Goal: Task Accomplishment & Management: Manage account settings

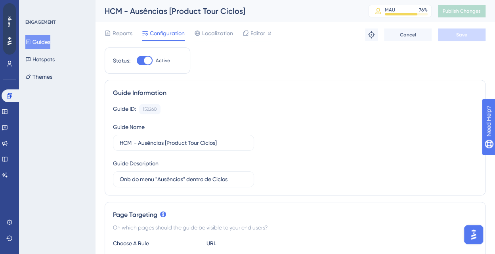
click at [46, 40] on button "Guides" at bounding box center [37, 42] width 25 height 14
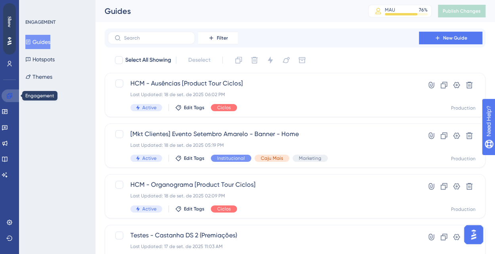
click at [11, 94] on icon at bounding box center [9, 96] width 6 height 6
click at [135, 33] on label at bounding box center [151, 38] width 87 height 13
click at [135, 35] on input "text" at bounding box center [156, 38] width 64 height 6
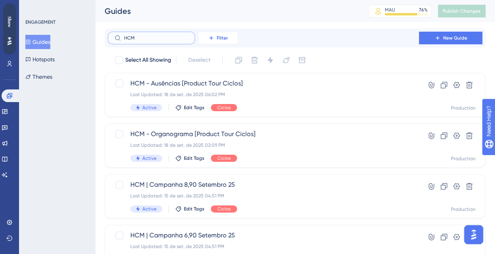
type input "HCM"
click at [223, 38] on span "Filter" at bounding box center [222, 38] width 11 height 6
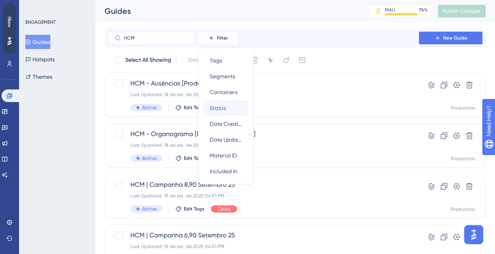
click at [227, 108] on div "Status Status" at bounding box center [226, 108] width 32 height 16
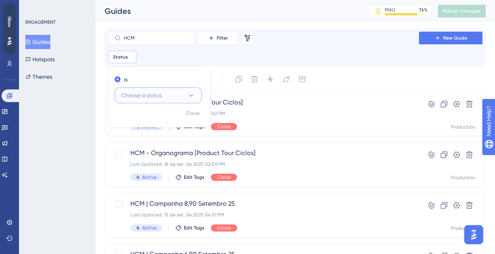
click at [158, 95] on span "Choose a status" at bounding box center [141, 96] width 40 height 10
click at [147, 119] on div "Active Active" at bounding box center [158, 120] width 64 height 16
click at [312, 40] on div "HCM Filter Remove Filters New Guide" at bounding box center [295, 38] width 374 height 13
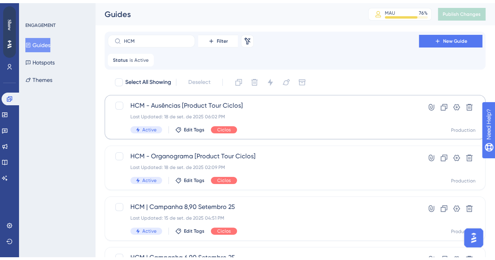
scroll to position [40, 0]
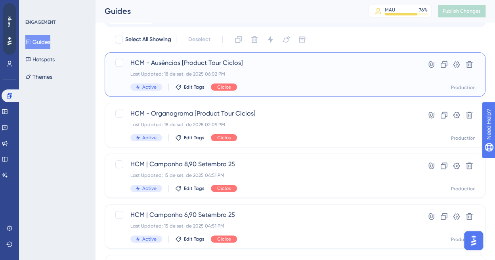
click at [194, 61] on span "HCM - Ausências [Product Tour Ciclos]" at bounding box center [263, 63] width 266 height 10
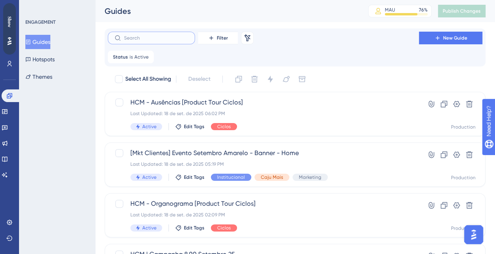
click at [165, 37] on input "text" at bounding box center [156, 38] width 64 height 6
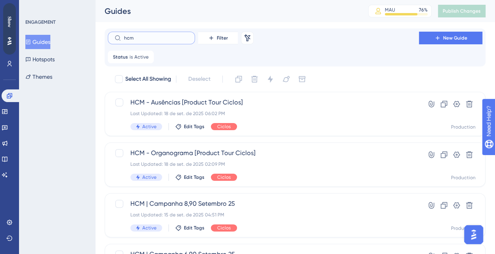
type input "hcm"
click at [213, 34] on button "Filter" at bounding box center [218, 38] width 40 height 13
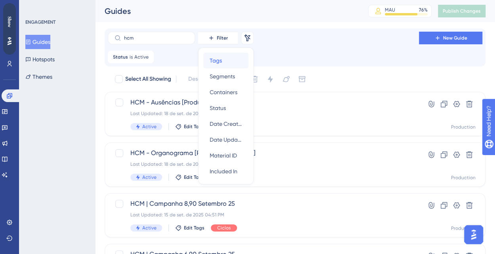
click at [226, 59] on div "Tags Tags" at bounding box center [226, 61] width 32 height 16
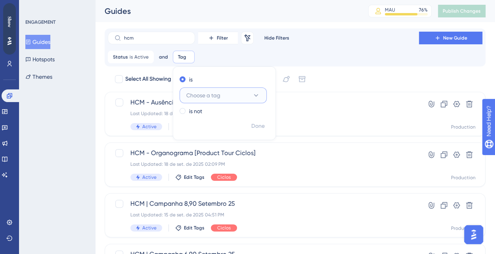
click at [210, 94] on span "Choose a tag" at bounding box center [203, 96] width 34 height 10
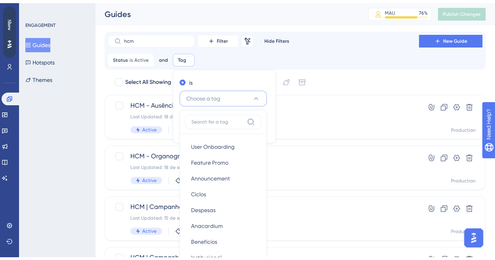
scroll to position [59, 0]
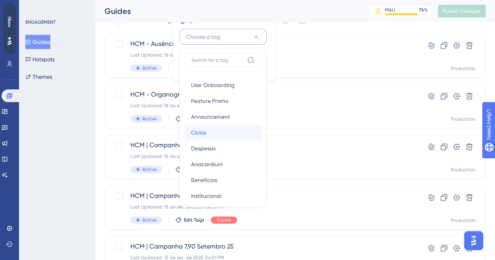
click at [212, 132] on div "Ciclos Ciclos" at bounding box center [223, 133] width 64 height 16
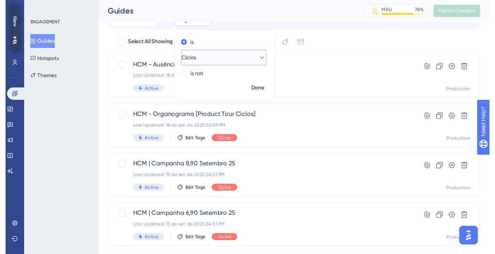
scroll to position [0, 0]
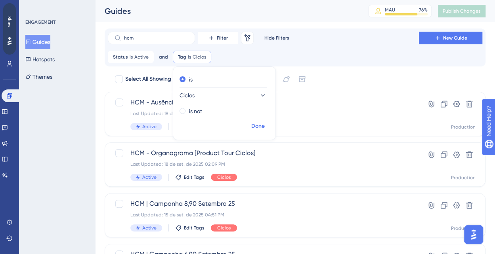
click at [253, 126] on span "Done" at bounding box center [257, 127] width 13 height 10
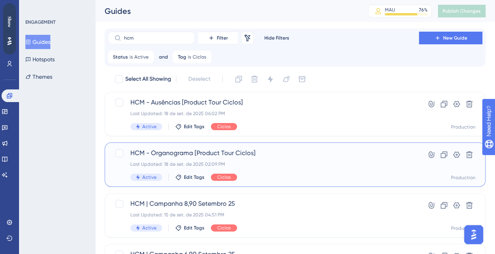
click at [188, 155] on span "HCM - Organograma [Product Tour Ciclos]" at bounding box center [263, 154] width 266 height 10
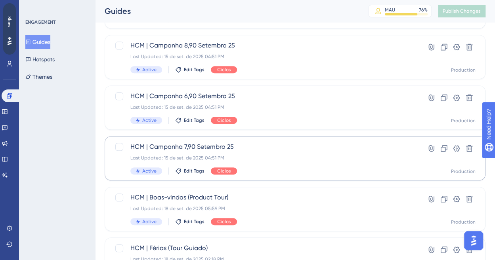
scroll to position [198, 0]
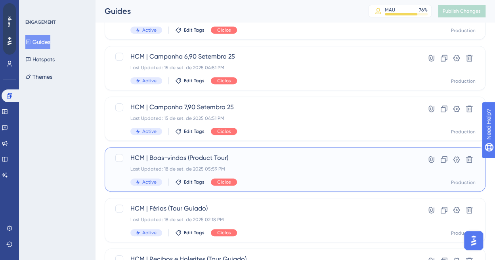
click at [198, 156] on span "HCM | Boas-vindas (Product Tour)" at bounding box center [263, 158] width 266 height 10
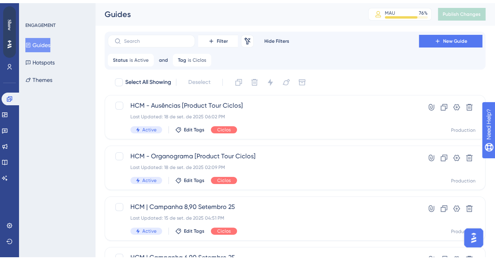
scroll to position [198, 0]
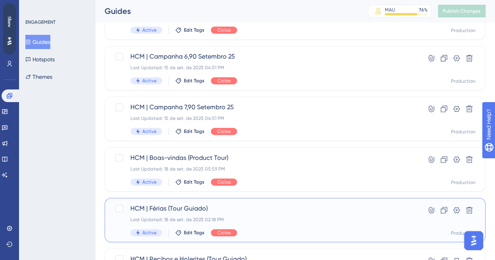
click at [181, 208] on span "HCM | Férias (Tour Guiado)" at bounding box center [263, 209] width 266 height 10
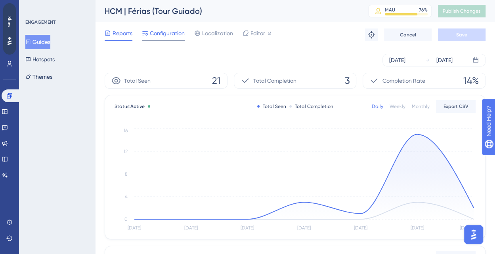
click at [174, 33] on span "Configuration" at bounding box center [167, 34] width 35 height 10
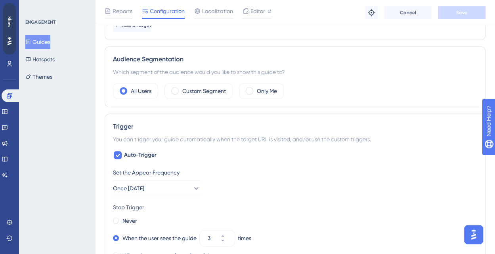
scroll to position [317, 0]
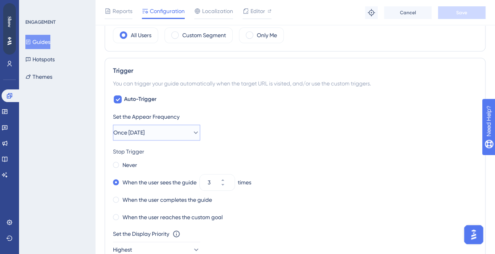
click at [192, 130] on icon at bounding box center [196, 133] width 8 height 8
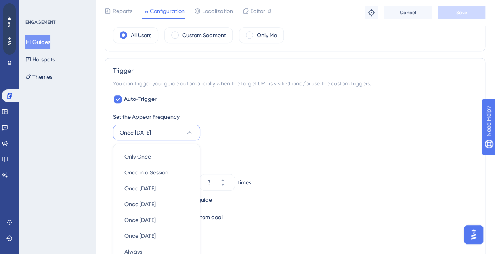
scroll to position [392, 0]
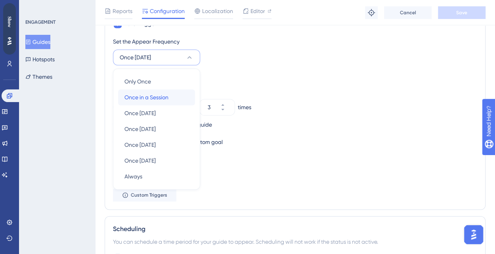
click at [170, 93] on div "Once in a Session Once in a Session" at bounding box center [156, 98] width 64 height 16
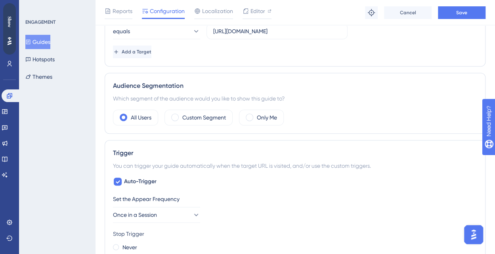
scroll to position [234, 0]
click at [469, 11] on button "Save" at bounding box center [462, 12] width 48 height 13
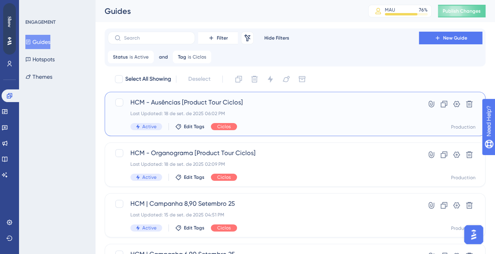
click at [155, 107] on span "HCM - Ausências [Product Tour Ciclos]" at bounding box center [263, 103] width 266 height 10
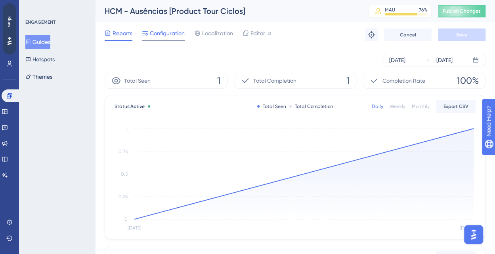
click at [175, 32] on span "Configuration" at bounding box center [167, 34] width 35 height 10
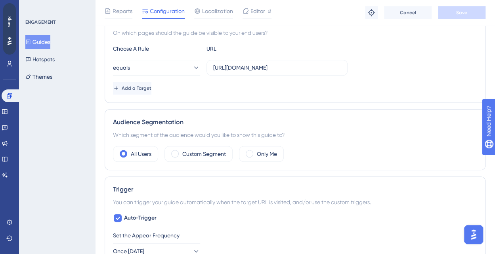
scroll to position [238, 0]
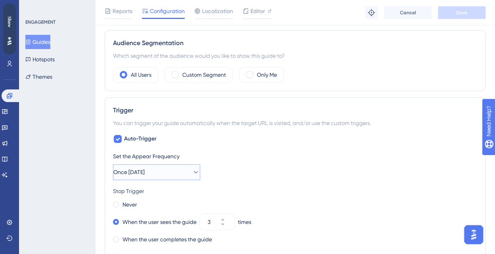
click at [192, 168] on icon at bounding box center [196, 172] width 8 height 8
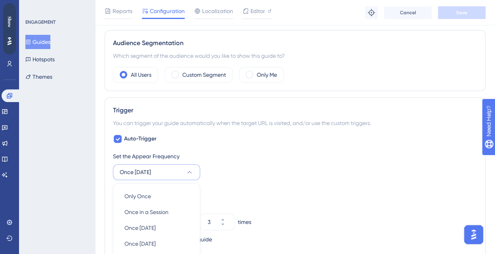
scroll to position [392, 0]
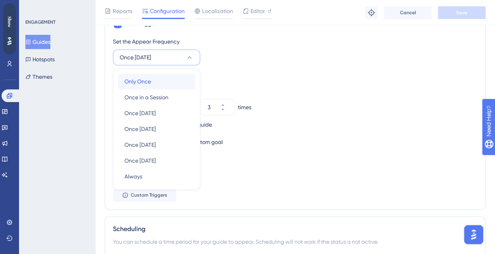
click at [163, 80] on div "Only Once Only Once" at bounding box center [156, 82] width 64 height 16
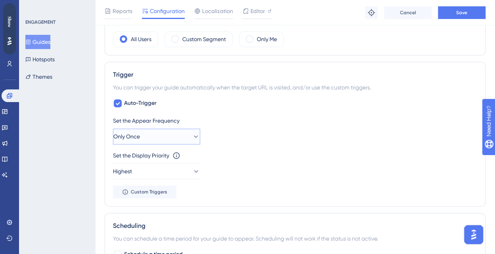
click at [185, 131] on button "Only Once" at bounding box center [156, 137] width 87 height 16
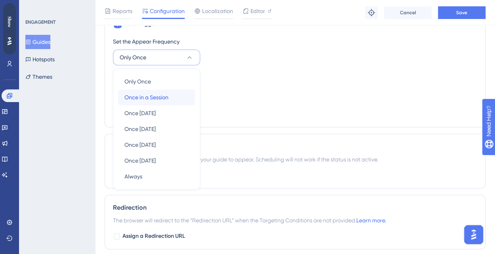
click at [168, 95] on span "Once in a Session" at bounding box center [146, 98] width 44 height 10
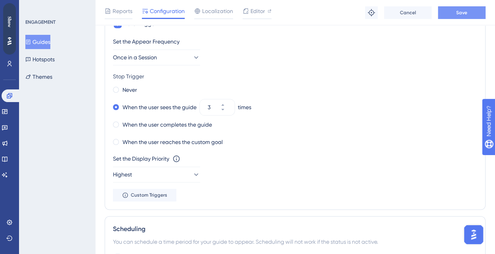
click at [469, 14] on button "Save" at bounding box center [462, 12] width 48 height 13
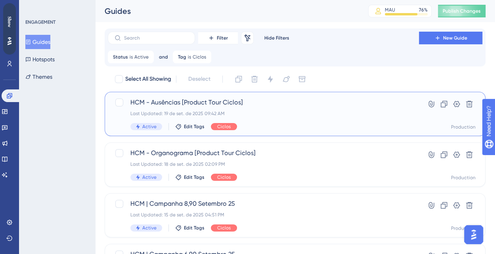
click at [189, 102] on span "HCM - Ausências [Product Tour Ciclos]" at bounding box center [263, 103] width 266 height 10
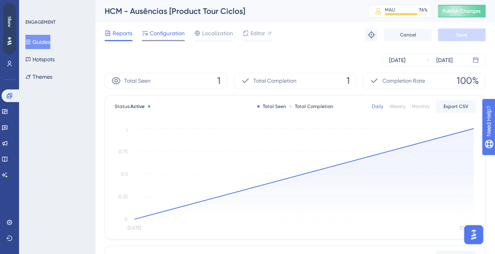
click at [167, 30] on span "Configuration" at bounding box center [167, 34] width 35 height 10
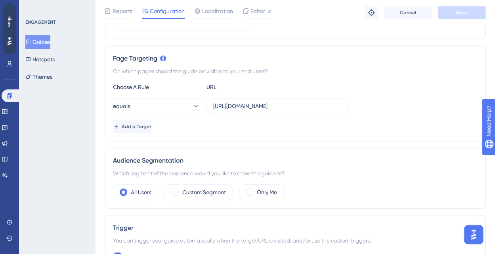
scroll to position [79, 0]
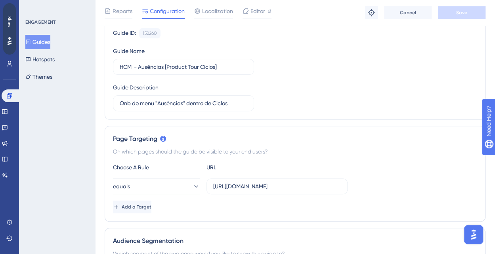
click at [48, 42] on button "Guides" at bounding box center [37, 42] width 25 height 14
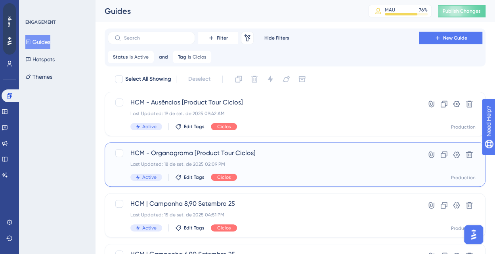
click at [177, 150] on span "HCM - Organograma [Product Tour Ciclos]" at bounding box center [263, 154] width 266 height 10
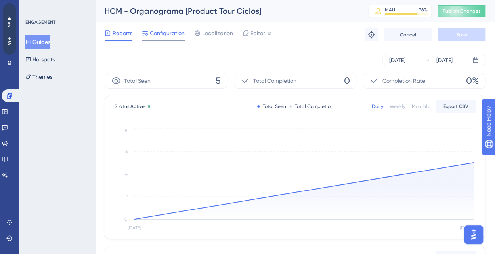
click at [162, 37] on span "Configuration" at bounding box center [167, 34] width 35 height 10
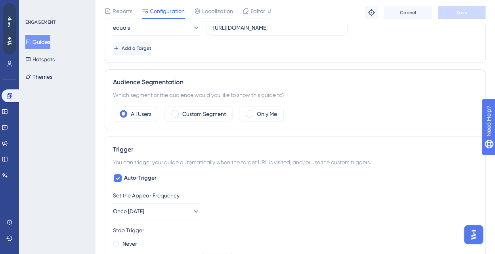
scroll to position [277, 0]
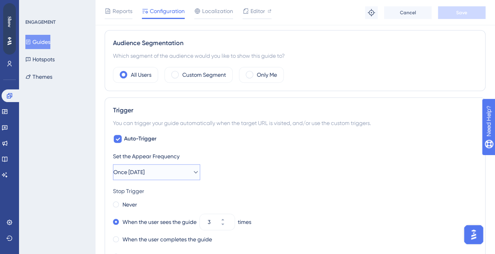
click at [185, 171] on button "Once [DATE]" at bounding box center [156, 172] width 87 height 16
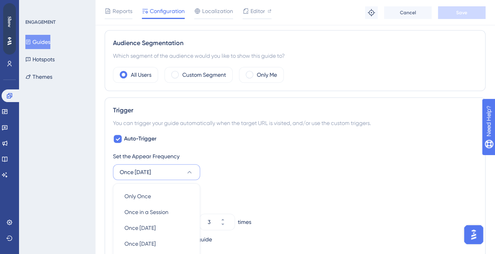
scroll to position [392, 0]
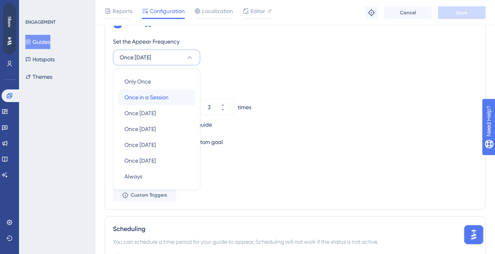
click at [173, 95] on div "Once in a Session Once in a Session" at bounding box center [156, 98] width 64 height 16
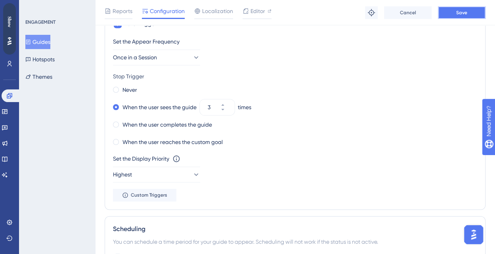
click at [466, 13] on span "Save" at bounding box center [461, 13] width 11 height 6
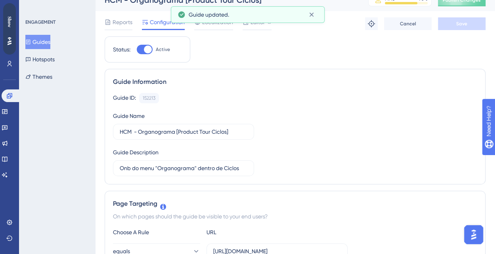
scroll to position [0, 0]
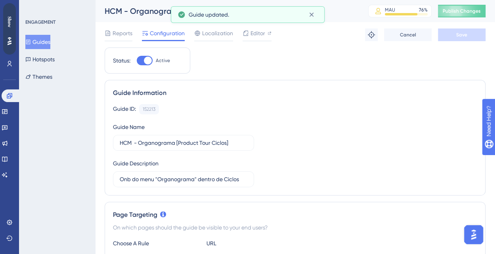
click at [47, 43] on button "Guides" at bounding box center [37, 42] width 25 height 14
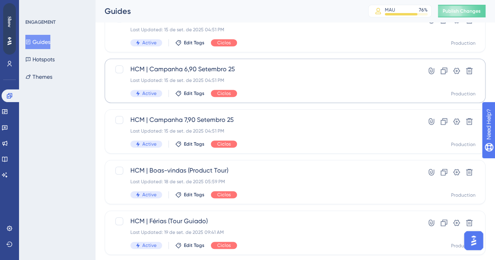
scroll to position [198, 0]
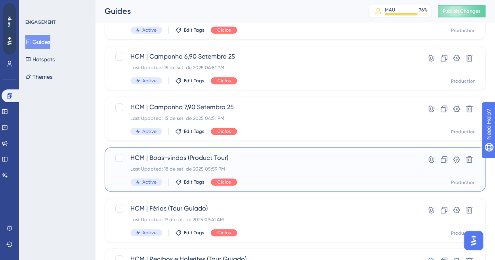
click at [193, 159] on span "HCM | Boas-vindas (Product Tour)" at bounding box center [263, 158] width 266 height 10
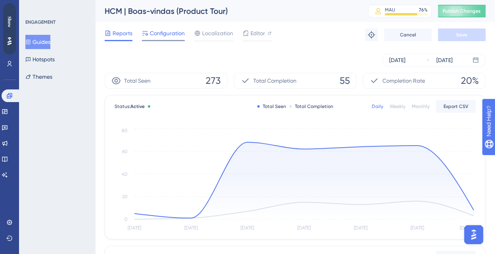
click at [173, 35] on span "Configuration" at bounding box center [167, 34] width 35 height 10
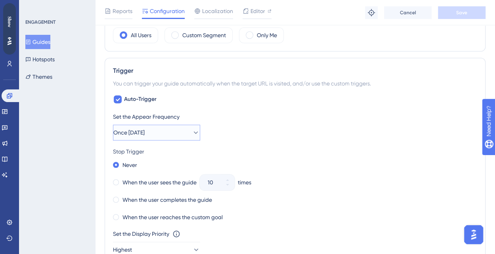
click at [161, 126] on button "Once [DATE]" at bounding box center [156, 133] width 87 height 16
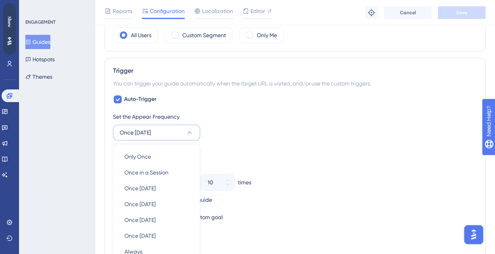
scroll to position [392, 0]
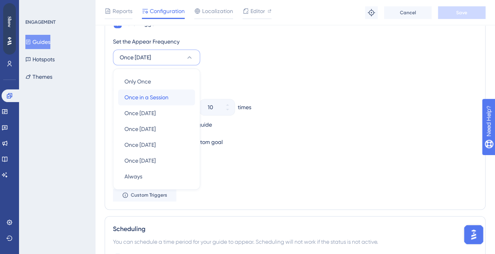
click at [163, 93] on span "Once in a Session" at bounding box center [146, 98] width 44 height 10
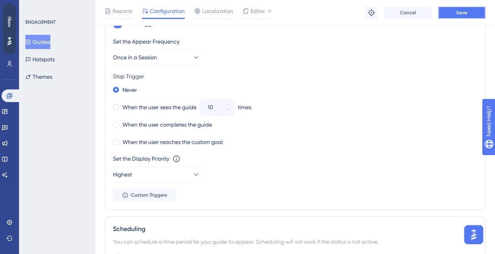
click at [453, 14] on button "Save" at bounding box center [462, 12] width 48 height 13
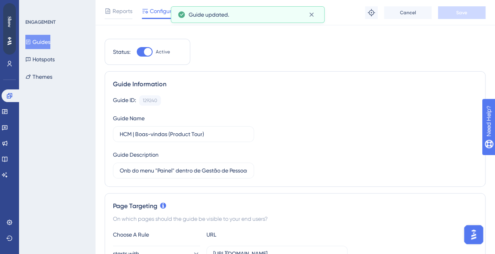
scroll to position [0, 0]
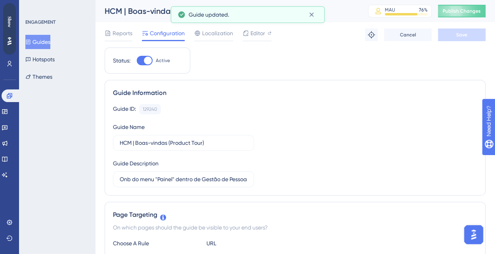
click at [45, 39] on button "Guides" at bounding box center [37, 42] width 25 height 14
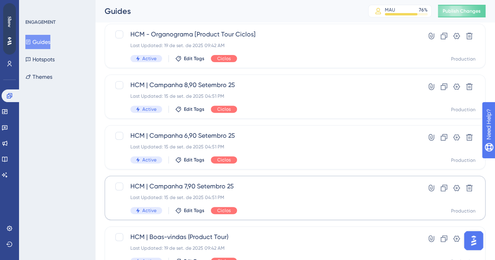
scroll to position [238, 0]
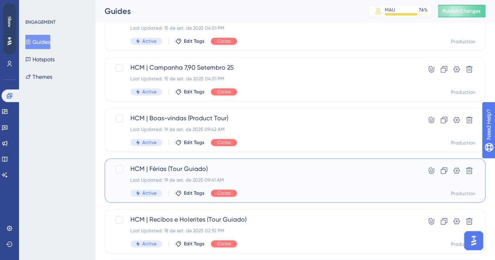
click at [174, 171] on span "HCM | Férias (Tour Guiado)" at bounding box center [263, 169] width 266 height 10
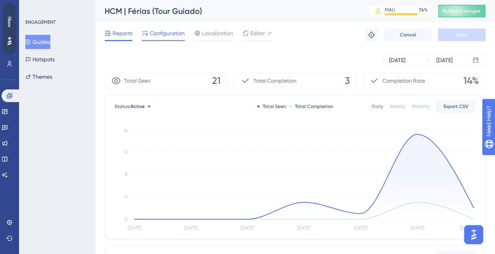
click at [178, 32] on span "Configuration" at bounding box center [167, 34] width 35 height 10
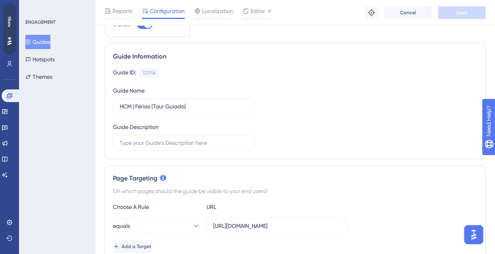
scroll to position [40, 0]
click at [43, 42] on button "Guides" at bounding box center [37, 42] width 25 height 14
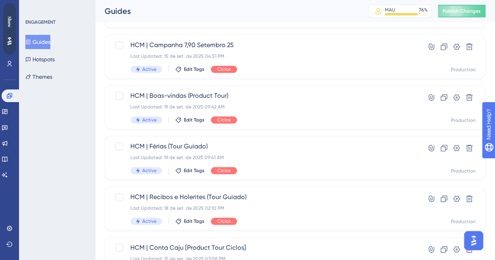
scroll to position [277, 0]
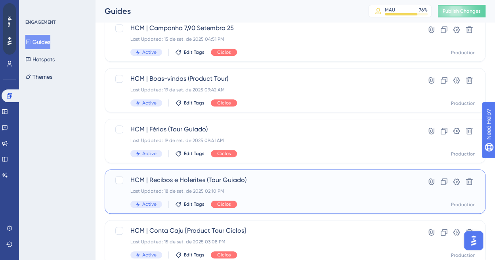
click at [180, 177] on span "HCM | Recibos e Holerites (Tour Guiado)" at bounding box center [263, 180] width 266 height 10
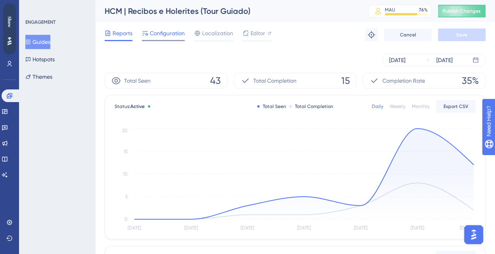
click at [176, 33] on span "Configuration" at bounding box center [167, 34] width 35 height 10
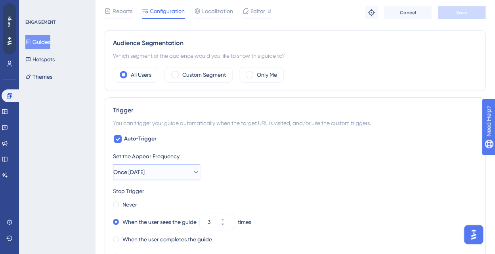
click at [140, 171] on span "Once [DATE]" at bounding box center [128, 173] width 31 height 10
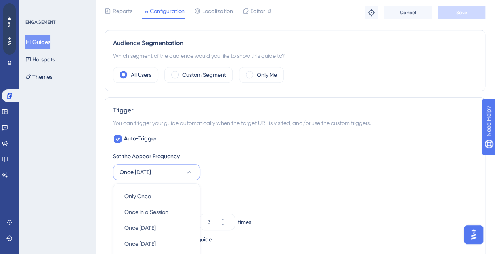
scroll to position [392, 0]
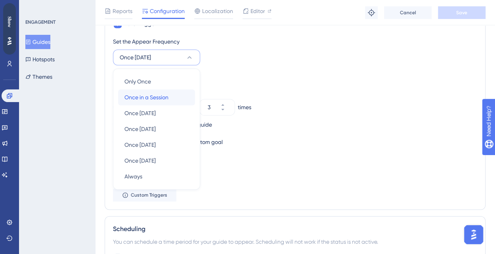
click at [155, 95] on span "Once in a Session" at bounding box center [146, 98] width 44 height 10
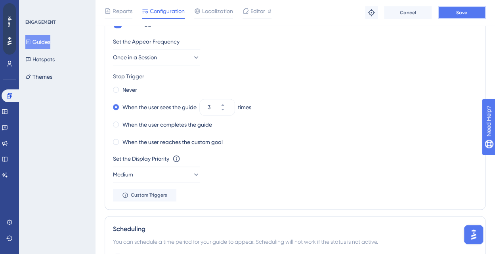
click at [459, 14] on span "Save" at bounding box center [461, 13] width 11 height 6
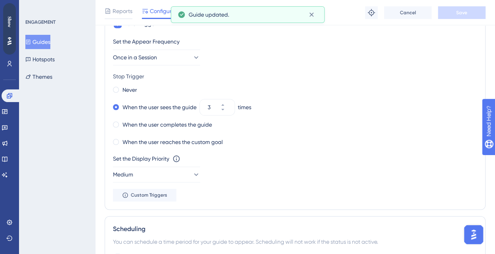
click at [40, 41] on button "Guides" at bounding box center [37, 42] width 25 height 14
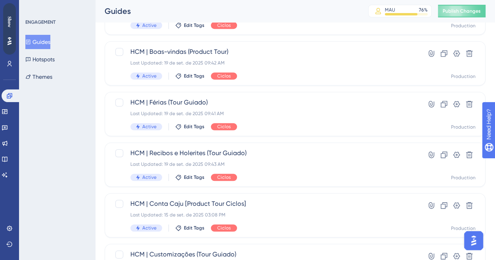
scroll to position [317, 0]
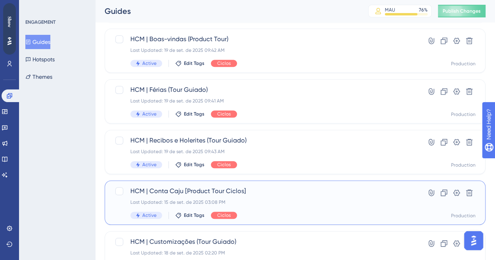
click at [183, 191] on span "HCM | Conta Caju [Product Tour Ciclos]" at bounding box center [263, 192] width 266 height 10
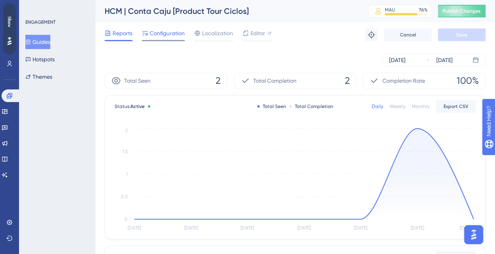
click at [172, 32] on span "Configuration" at bounding box center [167, 34] width 35 height 10
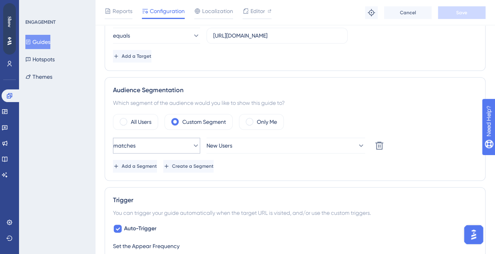
scroll to position [238, 0]
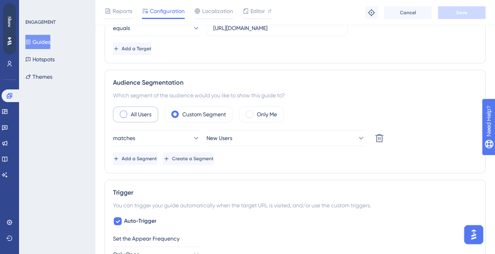
click at [132, 110] on label "All Users" at bounding box center [141, 115] width 21 height 10
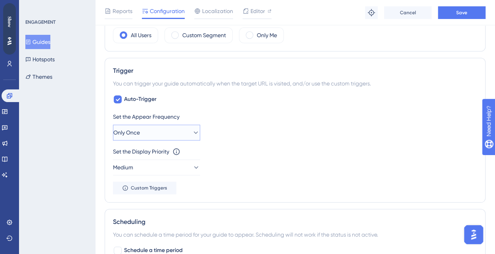
click at [165, 129] on button "Only Once" at bounding box center [156, 133] width 87 height 16
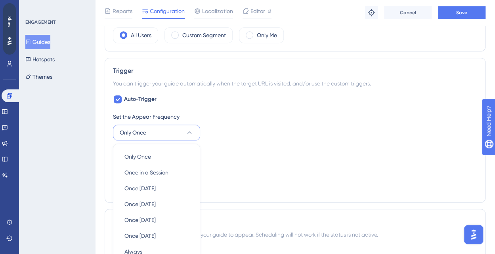
scroll to position [392, 0]
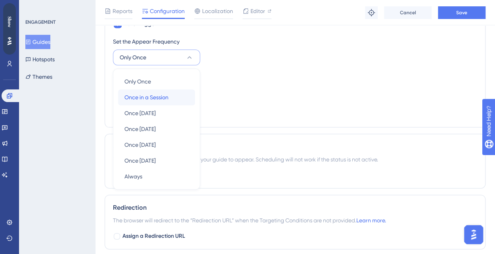
click at [166, 94] on span "Once in a Session" at bounding box center [146, 98] width 44 height 10
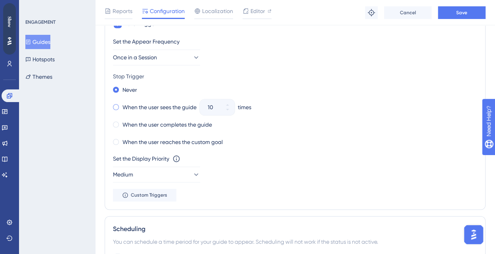
click at [120, 108] on div "When the user sees the guide" at bounding box center [155, 107] width 84 height 11
click at [225, 109] on icon at bounding box center [222, 109] width 5 height 5
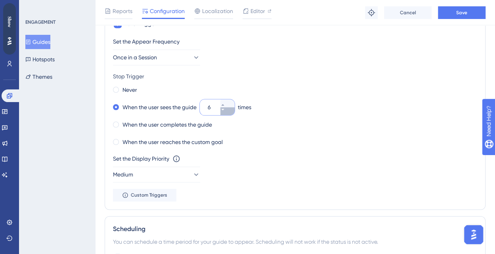
click at [225, 109] on icon at bounding box center [222, 109] width 5 height 5
type input "3"
click at [458, 12] on span "Save" at bounding box center [461, 13] width 11 height 6
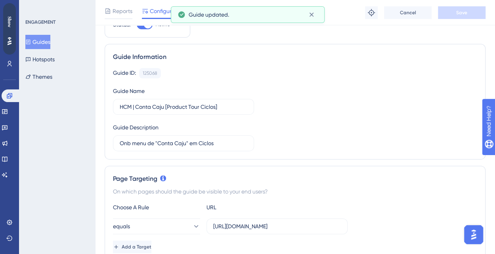
scroll to position [36, 0]
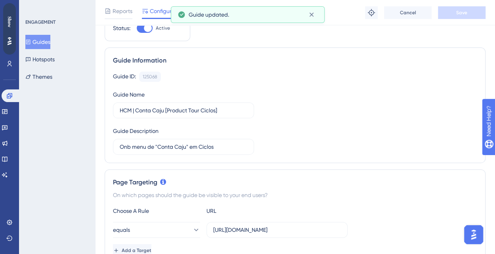
click at [38, 37] on button "Guides" at bounding box center [37, 42] width 25 height 14
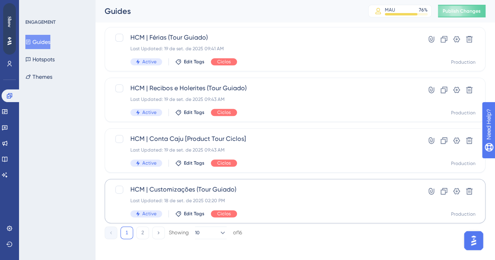
scroll to position [373, 0]
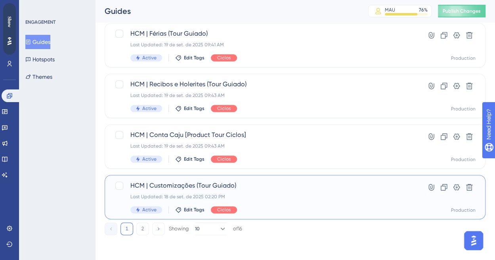
click at [181, 183] on span "HCM | Customizações (Tour Guiado)" at bounding box center [263, 186] width 266 height 10
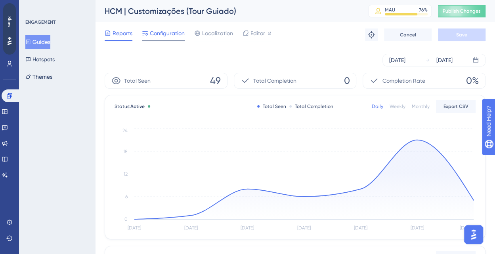
click at [170, 30] on span "Configuration" at bounding box center [167, 34] width 35 height 10
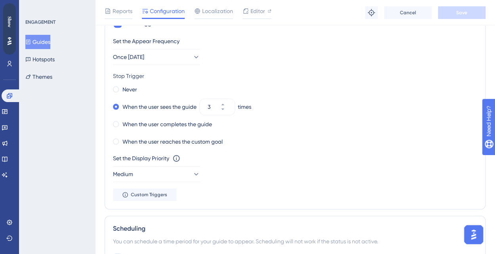
scroll to position [396, 0]
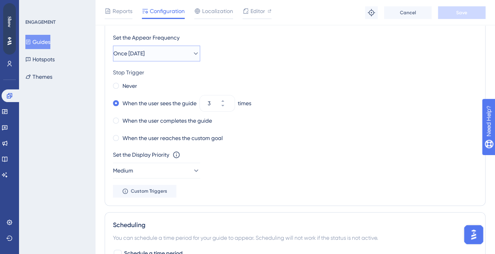
click at [160, 50] on button "Once [DATE]" at bounding box center [156, 54] width 87 height 16
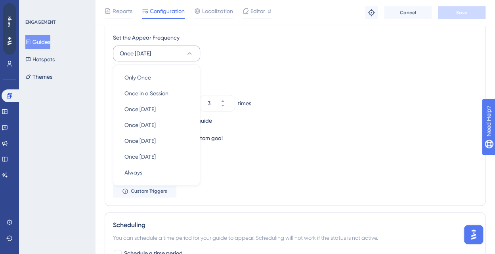
scroll to position [392, 0]
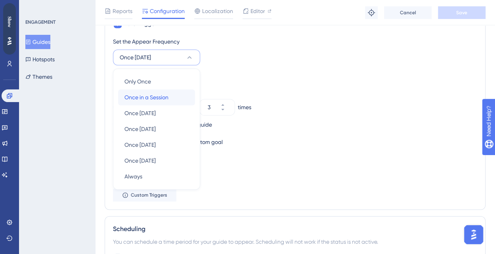
click at [161, 94] on span "Once in a Session" at bounding box center [146, 98] width 44 height 10
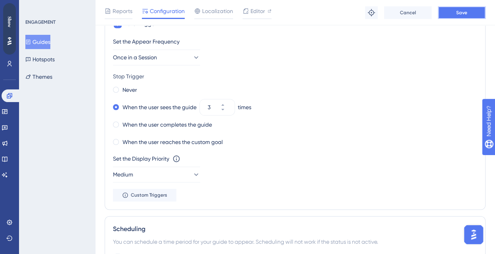
click at [474, 10] on button "Save" at bounding box center [462, 12] width 48 height 13
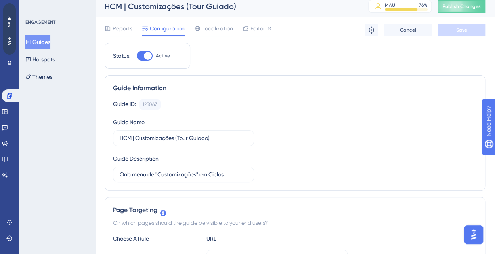
scroll to position [0, 0]
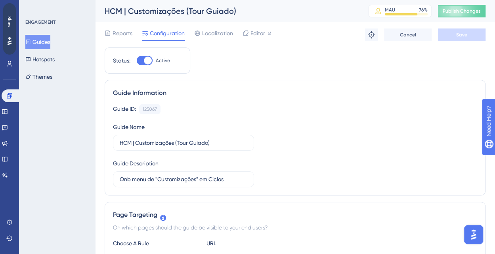
click at [44, 41] on button "Guides" at bounding box center [37, 42] width 25 height 14
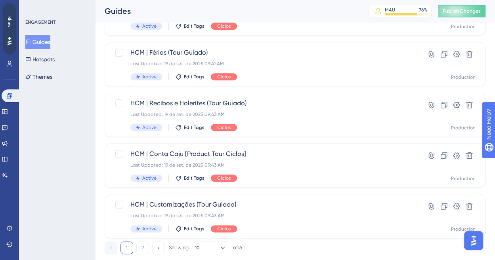
scroll to position [373, 0]
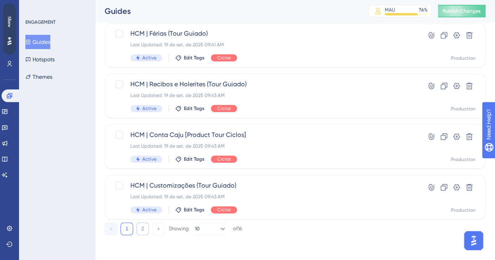
click at [143, 226] on button "2" at bounding box center [142, 229] width 13 height 13
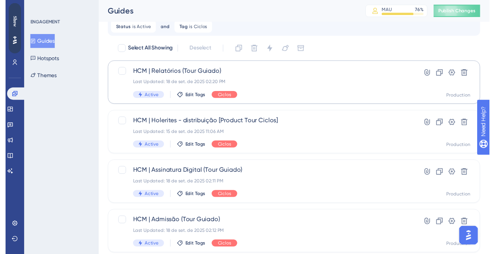
scroll to position [0, 0]
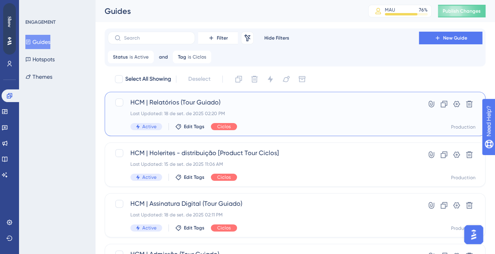
click at [180, 102] on span "HCM | Relatórios (Tour Guiado)" at bounding box center [263, 103] width 266 height 10
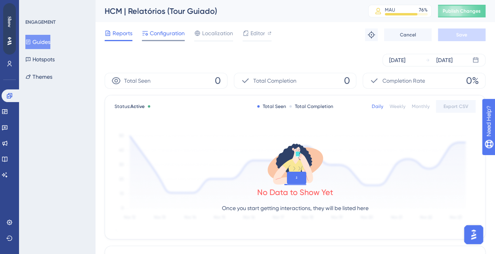
click at [168, 37] on span "Configuration" at bounding box center [167, 34] width 35 height 10
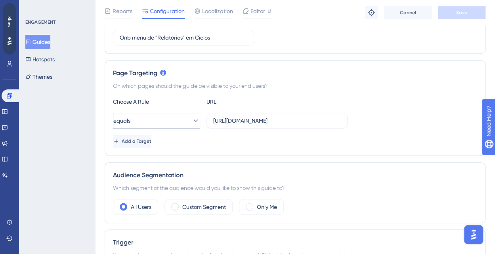
scroll to position [198, 0]
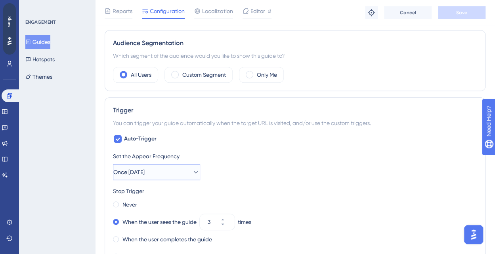
click at [144, 171] on span "Once [DATE]" at bounding box center [128, 173] width 31 height 10
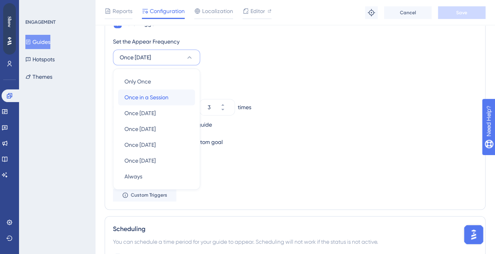
click at [164, 98] on span "Once in a Session" at bounding box center [146, 98] width 44 height 10
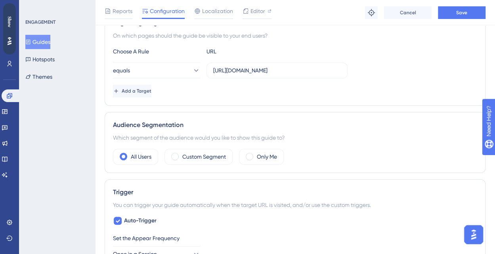
scroll to position [194, 0]
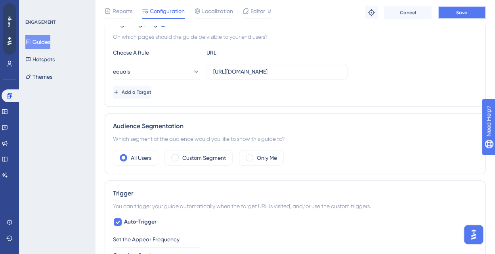
click at [457, 9] on button "Save" at bounding box center [462, 12] width 48 height 13
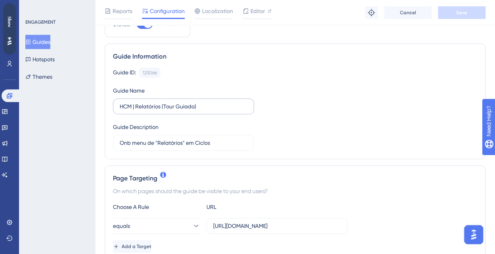
scroll to position [79, 0]
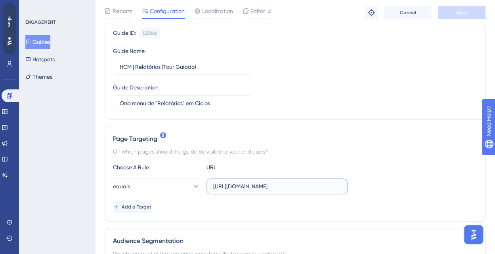
click at [288, 184] on input "[URL][DOMAIN_NAME]" at bounding box center [277, 186] width 128 height 9
click at [325, 187] on input "[URL][DOMAIN_NAME]" at bounding box center [277, 186] width 128 height 9
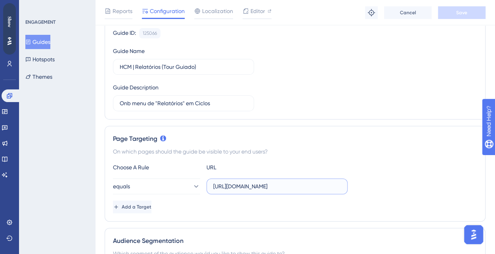
paste input "classic/#/reports/peoples/active-contributors"
type input "[URL][DOMAIN_NAME]"
click at [451, 13] on button "Save" at bounding box center [462, 12] width 48 height 13
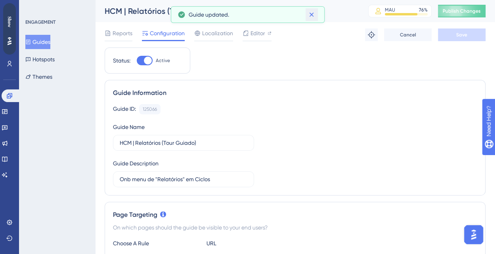
click at [312, 15] on icon at bounding box center [311, 15] width 8 height 8
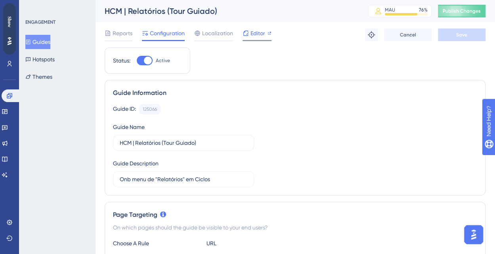
click at [254, 34] on span "Editor" at bounding box center [257, 34] width 15 height 10
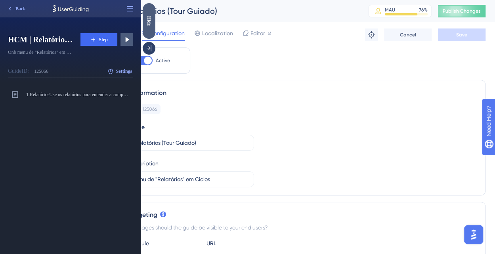
click at [149, 18] on div "Hide" at bounding box center [149, 21] width 13 height 10
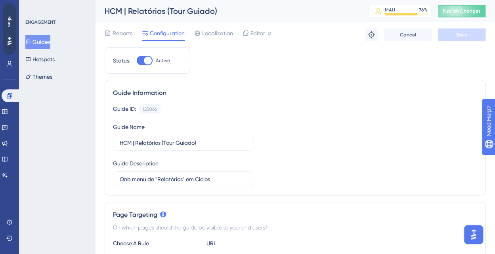
click at [44, 41] on button "Guides" at bounding box center [37, 42] width 25 height 14
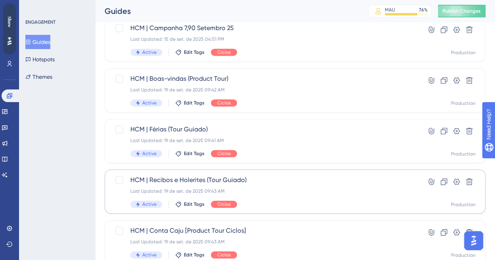
scroll to position [373, 0]
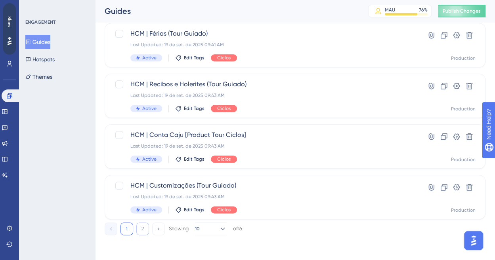
click at [142, 227] on button "2" at bounding box center [142, 229] width 13 height 13
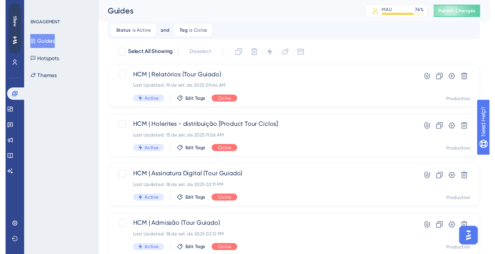
scroll to position [0, 0]
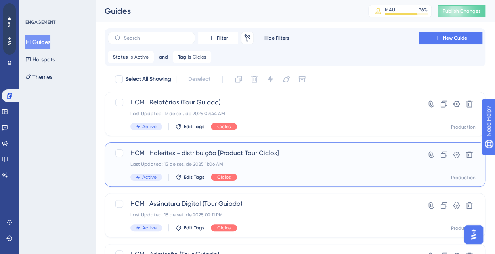
click at [196, 149] on span "HCM | Holerites - distribuição [Product Tour Ciclos]" at bounding box center [263, 154] width 266 height 10
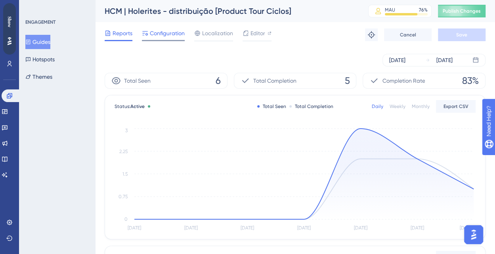
click at [165, 34] on span "Configuration" at bounding box center [167, 34] width 35 height 10
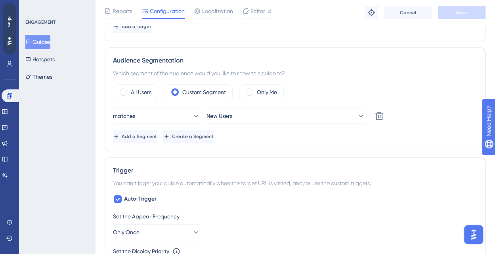
scroll to position [277, 0]
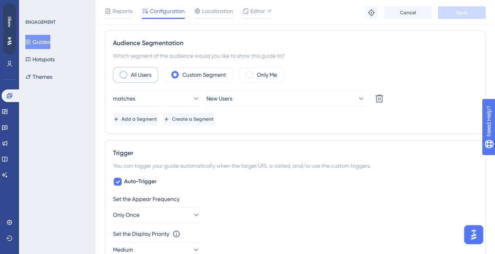
click at [125, 71] on span at bounding box center [124, 75] width 8 height 8
click at [130, 72] on input "radio" at bounding box center [130, 72] width 0 height 0
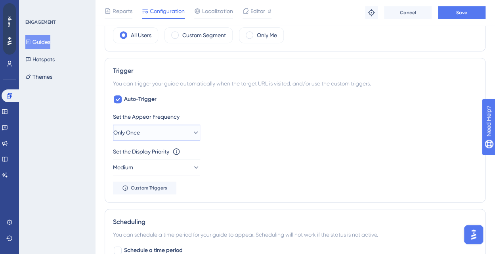
click at [155, 127] on button "Only Once" at bounding box center [156, 133] width 87 height 16
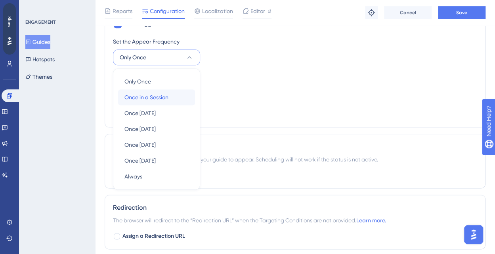
click at [161, 99] on span "Once in a Session" at bounding box center [146, 98] width 44 height 10
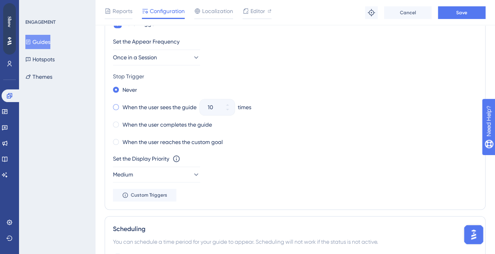
click at [132, 108] on label "When the user sees the guide" at bounding box center [159, 108] width 74 height 10
click at [231, 109] on button "10" at bounding box center [227, 111] width 14 height 8
click at [231, 109] on button "9" at bounding box center [227, 111] width 14 height 8
click at [231, 109] on button "8" at bounding box center [227, 111] width 14 height 8
click at [231, 109] on button "7" at bounding box center [227, 111] width 14 height 8
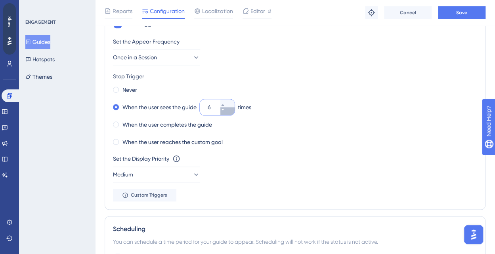
click at [231, 109] on button "6" at bounding box center [227, 111] width 14 height 8
click at [231, 109] on button "5" at bounding box center [227, 111] width 14 height 8
click at [231, 109] on button "4" at bounding box center [227, 111] width 14 height 8
type input "3"
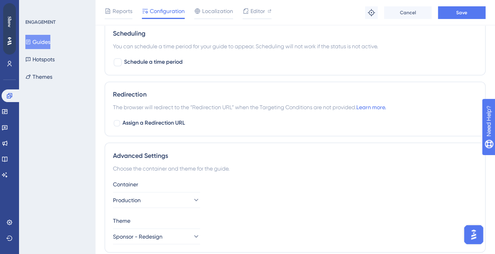
scroll to position [615, 0]
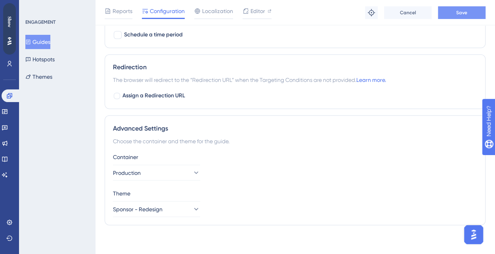
click at [456, 10] on span "Save" at bounding box center [461, 13] width 11 height 6
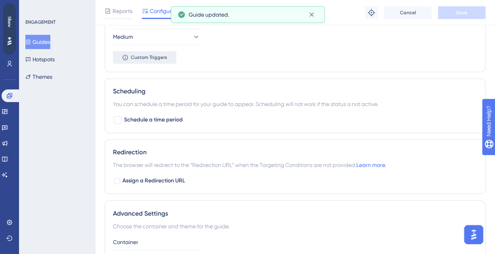
scroll to position [457, 0]
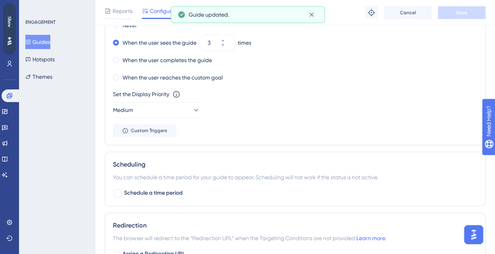
click at [43, 40] on button "Guides" at bounding box center [37, 42] width 25 height 14
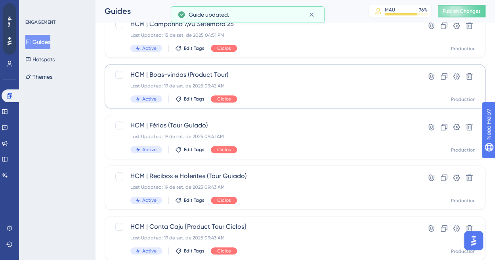
scroll to position [373, 0]
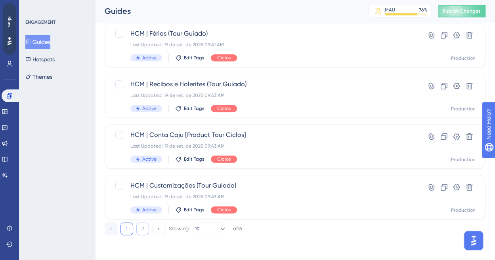
click at [143, 230] on button "2" at bounding box center [142, 229] width 13 height 13
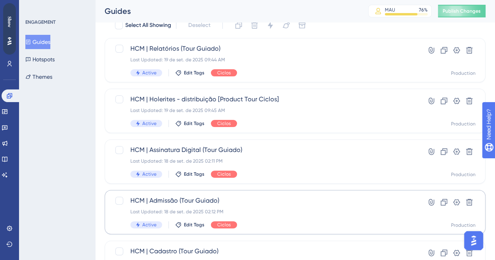
scroll to position [51, 0]
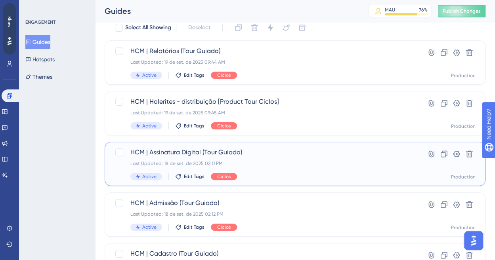
click at [246, 158] on div "HCM | Assinatura Digital (Tour Guiado) Last Updated: 18 de set. de 2025 02:11 P…" at bounding box center [263, 164] width 266 height 32
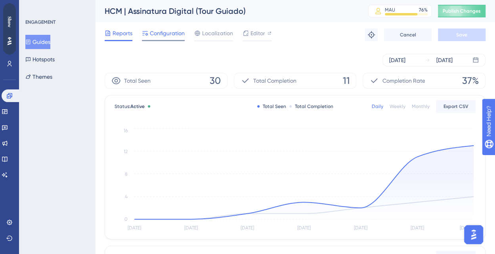
click at [155, 29] on span "Configuration" at bounding box center [167, 34] width 35 height 10
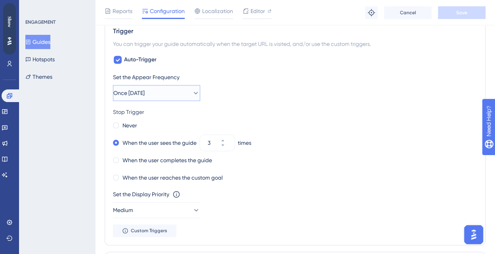
click at [170, 91] on button "Once [DATE]" at bounding box center [156, 93] width 87 height 16
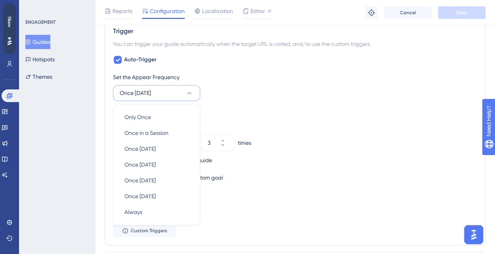
scroll to position [392, 0]
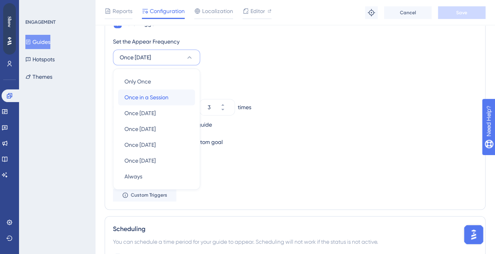
click at [172, 93] on div "Once in a Session Once in a Session" at bounding box center [156, 98] width 64 height 16
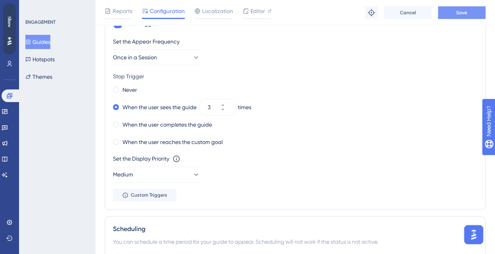
click at [468, 12] on button "Save" at bounding box center [462, 12] width 48 height 13
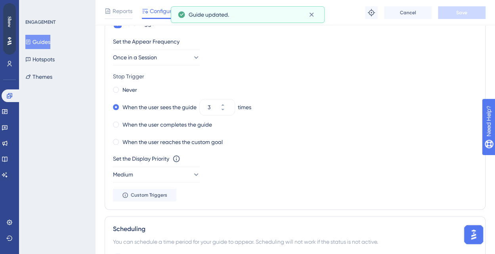
click at [44, 42] on button "Guides" at bounding box center [37, 42] width 25 height 14
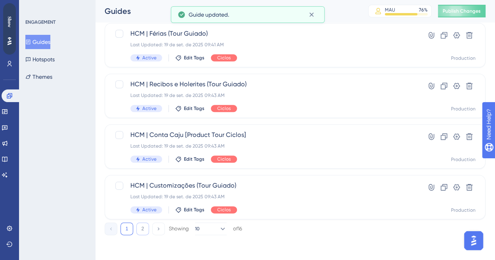
click at [141, 228] on button "2" at bounding box center [142, 229] width 13 height 13
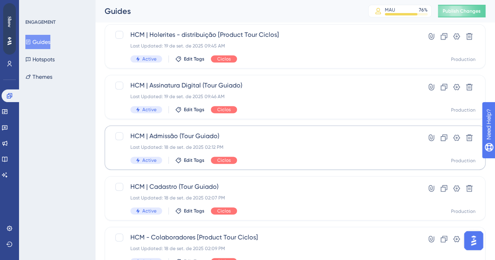
scroll to position [131, 0]
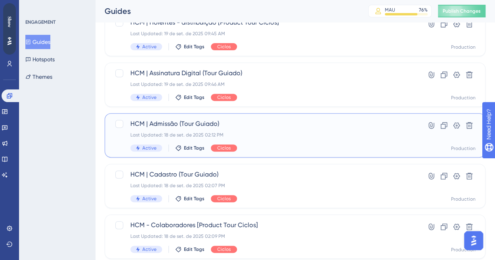
click at [183, 126] on span "HCM | Admissão (Tour Guiado)" at bounding box center [263, 124] width 266 height 10
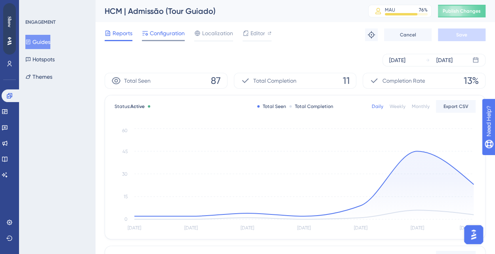
click at [164, 33] on span "Configuration" at bounding box center [167, 34] width 35 height 10
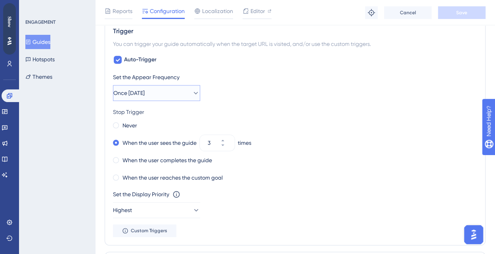
click at [163, 87] on button "Once [DATE]" at bounding box center [156, 93] width 87 height 16
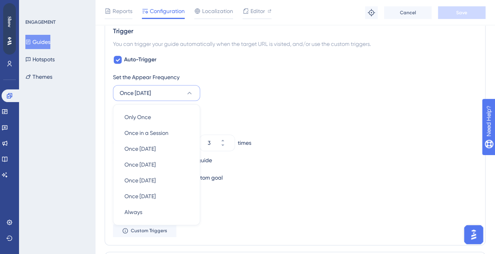
scroll to position [392, 0]
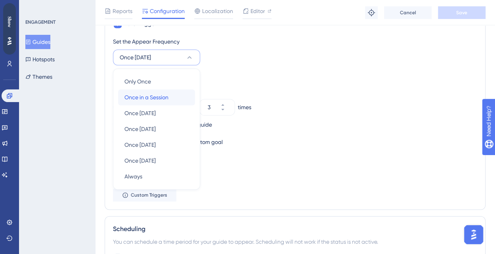
click at [170, 97] on div "Once in a Session Once in a Session" at bounding box center [156, 98] width 64 height 16
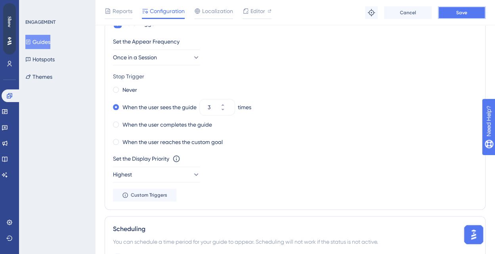
click at [459, 15] on span "Save" at bounding box center [461, 13] width 11 height 6
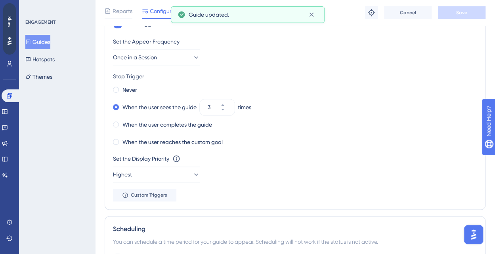
click at [37, 37] on button "Guides" at bounding box center [37, 42] width 25 height 14
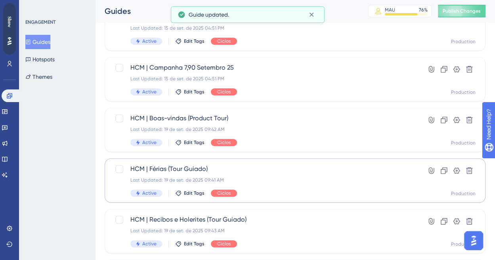
scroll to position [373, 0]
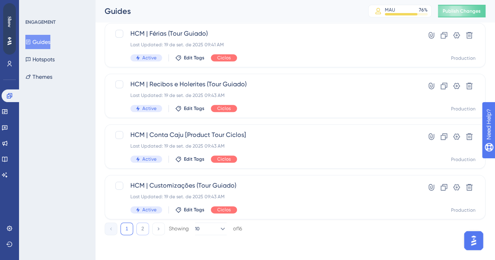
click at [141, 228] on button "2" at bounding box center [142, 229] width 13 height 13
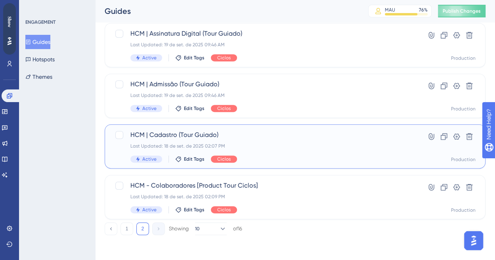
click at [190, 133] on span "HCM | Cadastro (Tour Guiado)" at bounding box center [263, 135] width 266 height 10
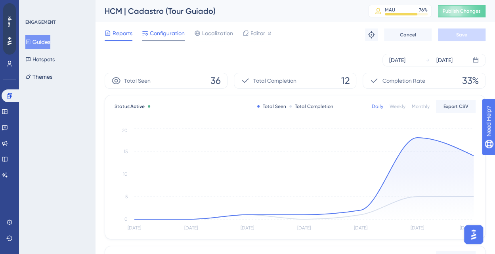
click at [166, 32] on span "Configuration" at bounding box center [167, 34] width 35 height 10
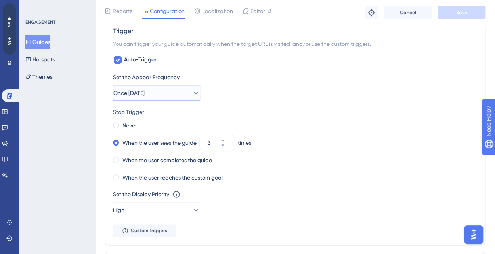
click at [175, 86] on button "Once [DATE]" at bounding box center [156, 93] width 87 height 16
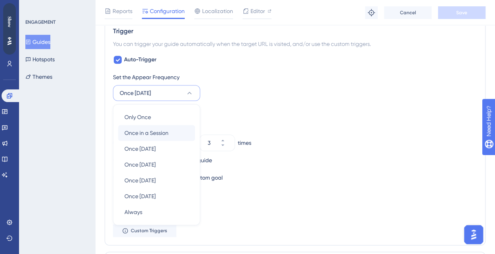
scroll to position [392, 0]
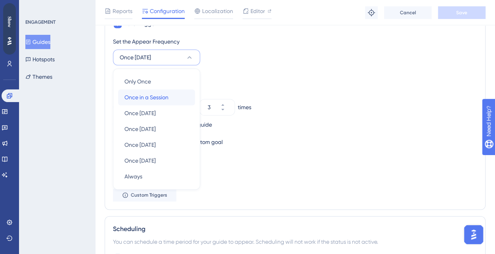
click at [172, 94] on div "Once in a Session Once in a Session" at bounding box center [156, 98] width 64 height 16
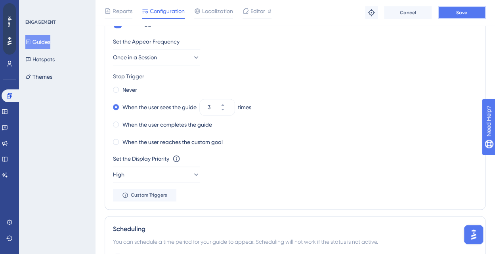
click at [476, 14] on button "Save" at bounding box center [462, 12] width 48 height 13
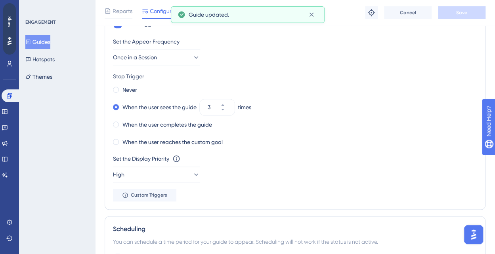
click at [30, 41] on icon at bounding box center [28, 42] width 4 height 5
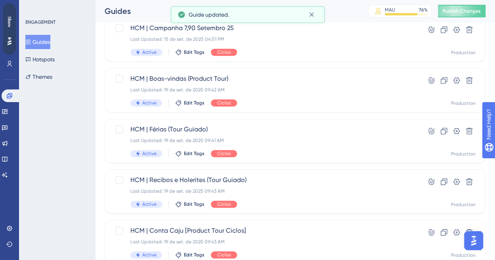
scroll to position [373, 0]
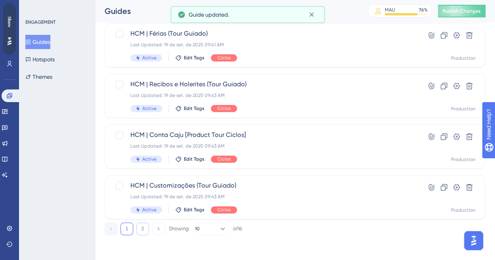
click at [141, 229] on button "2" at bounding box center [142, 229] width 13 height 13
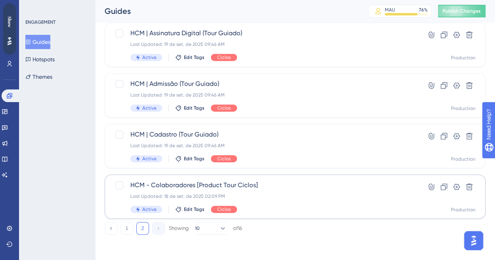
scroll to position [170, 0]
click at [189, 183] on span "HCM - Colaboradores [Product Tour Ciclos]" at bounding box center [263, 186] width 266 height 10
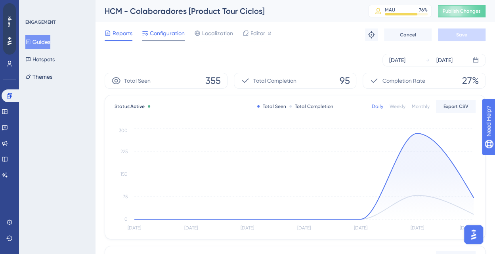
click at [170, 33] on span "Configuration" at bounding box center [167, 34] width 35 height 10
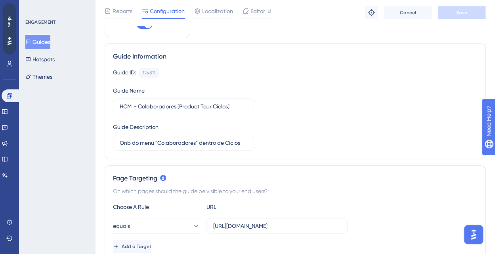
scroll to position [79, 0]
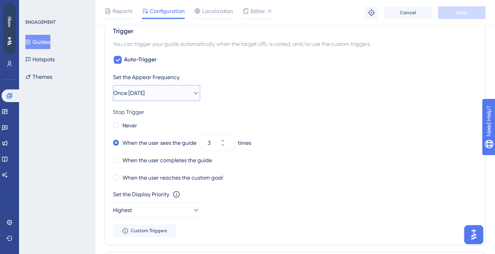
click at [173, 93] on button "Once [DATE]" at bounding box center [156, 93] width 87 height 16
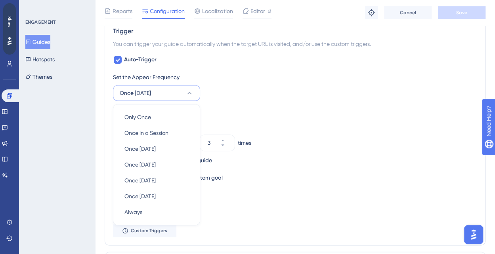
scroll to position [392, 0]
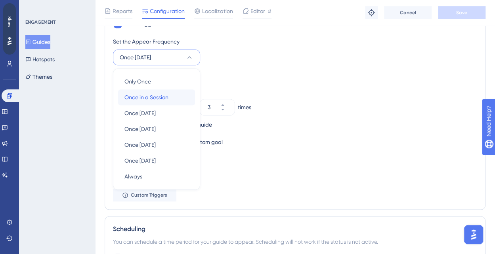
click at [170, 95] on div "Once in a Session Once in a Session" at bounding box center [156, 98] width 64 height 16
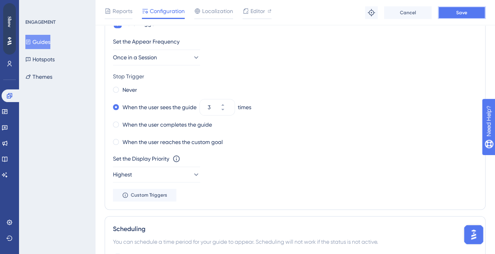
click at [461, 10] on span "Save" at bounding box center [461, 13] width 11 height 6
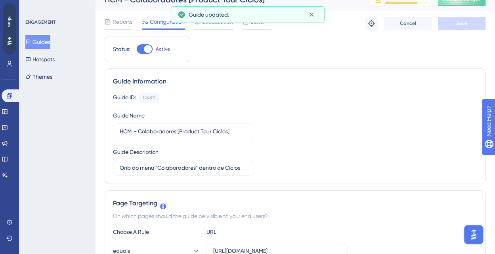
scroll to position [0, 0]
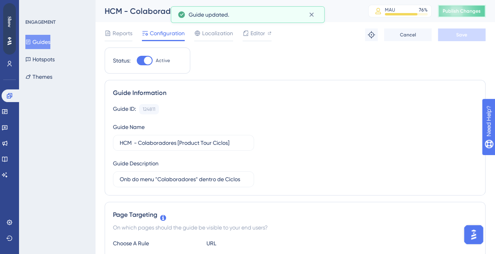
click at [469, 11] on span "Publish Changes" at bounding box center [461, 11] width 38 height 6
